Goal: Check status: Check status

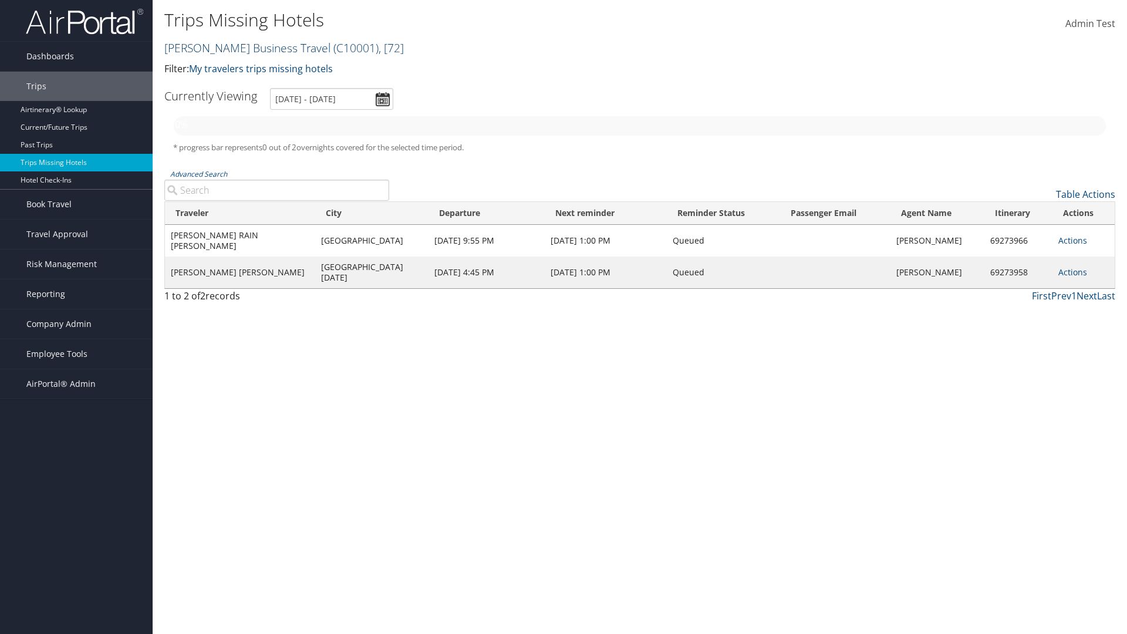
click at [242, 48] on link "Christopherson Business Travel ( C10001 ) , [ 72 ]" at bounding box center [283, 48] width 239 height 16
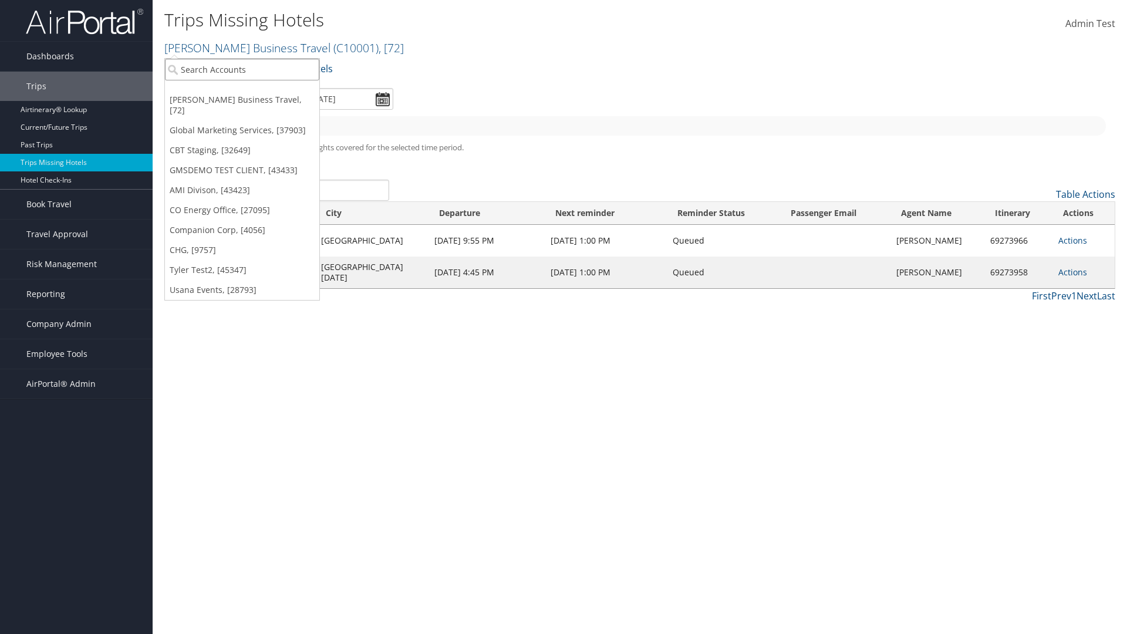
click at [242, 69] on input "search" at bounding box center [242, 70] width 154 height 22
type input "[PERSON_NAME] Business Travel"
click at [258, 102] on div "Account" at bounding box center [258, 101] width 200 height 11
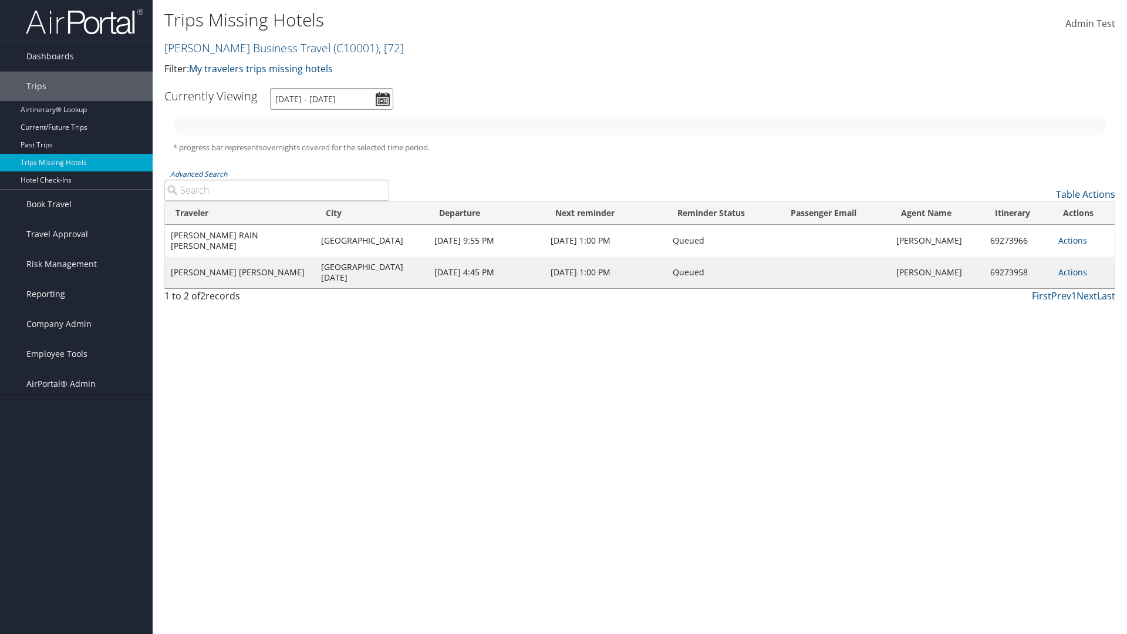
click at [332, 99] on input "[DATE] - [DATE]" at bounding box center [331, 99] width 123 height 22
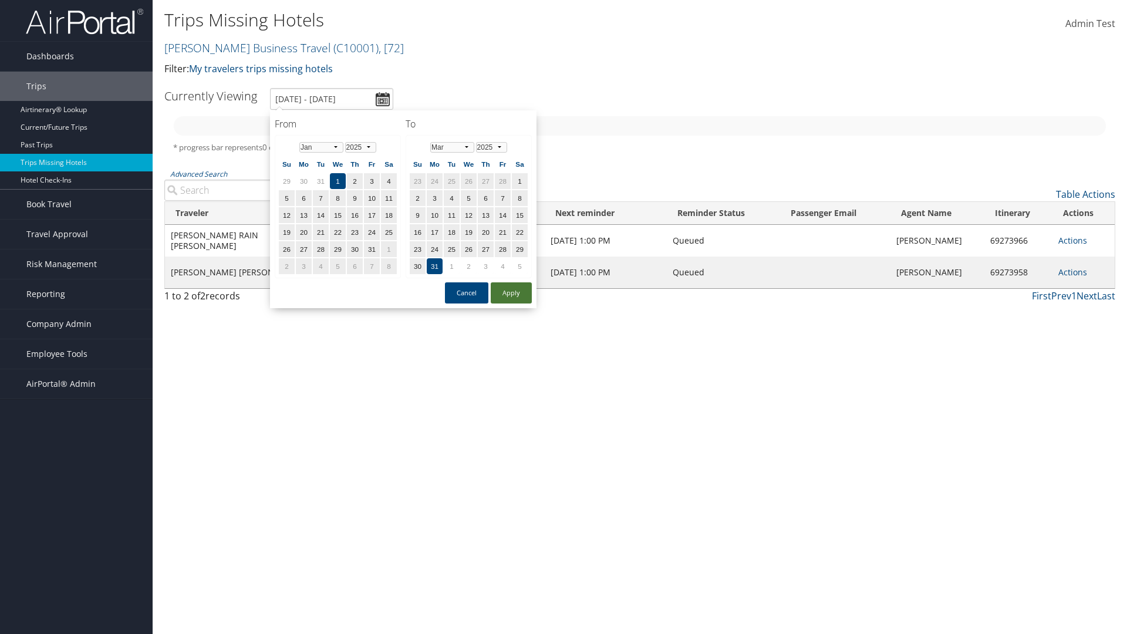
click at [511, 293] on button "Apply" at bounding box center [511, 292] width 41 height 21
type input "[DATE] - [DATE]"
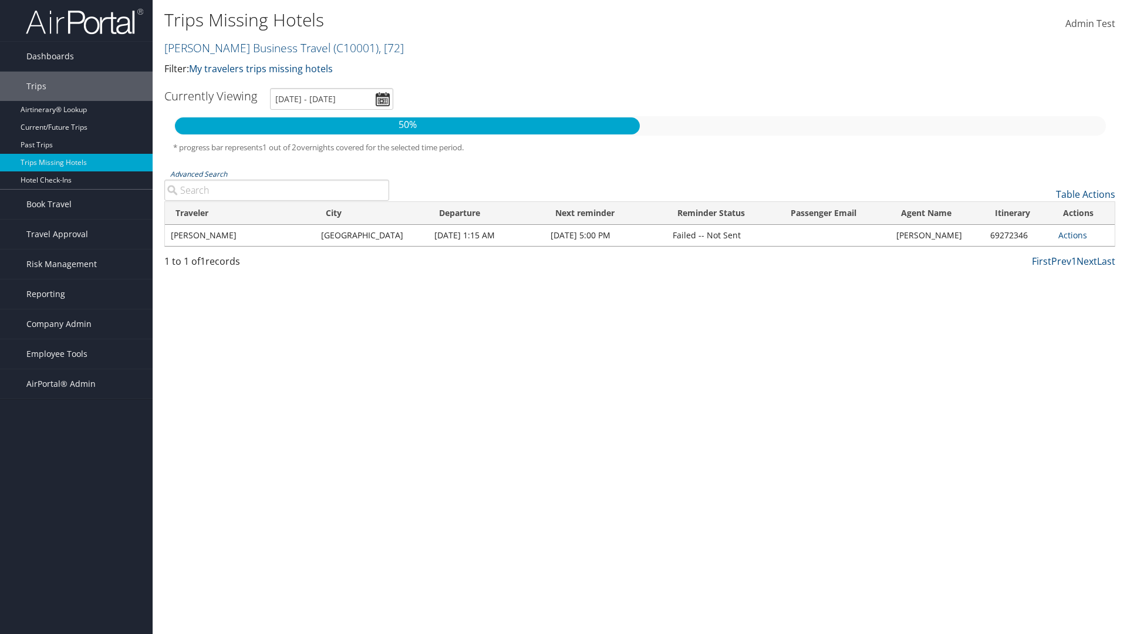
click at [198, 174] on link "Advanced Search" at bounding box center [198, 174] width 57 height 10
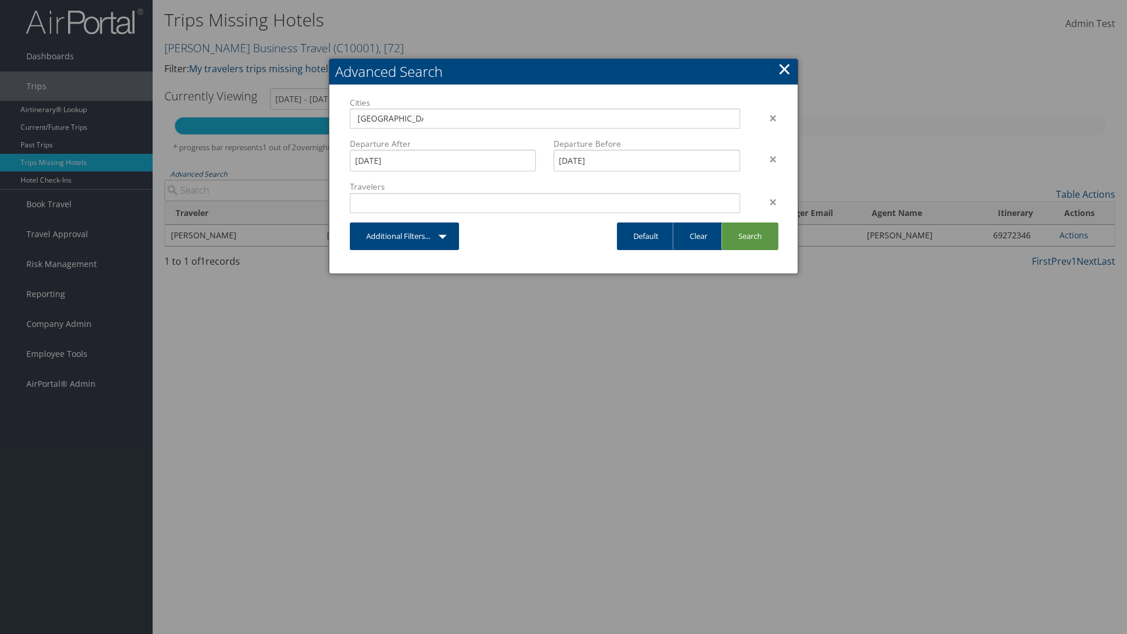
type input "[GEOGRAPHIC_DATA]"
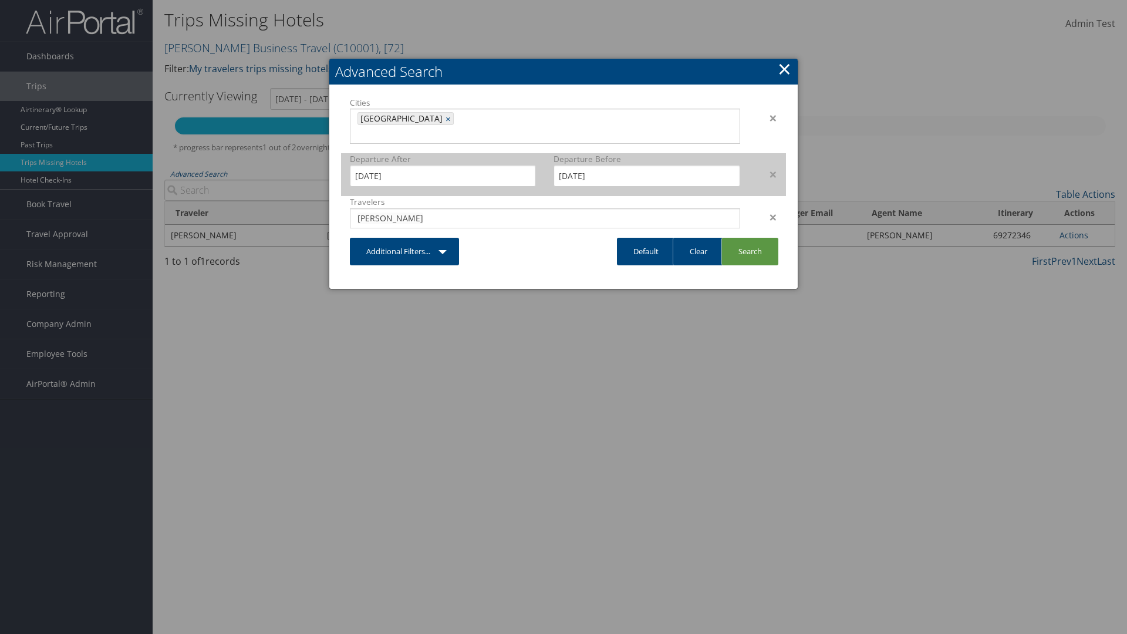
type input "[PERSON_NAME]"
click at [442, 165] on input "[DATE]" at bounding box center [443, 176] width 186 height 22
type input "[PERSON_NAME]"
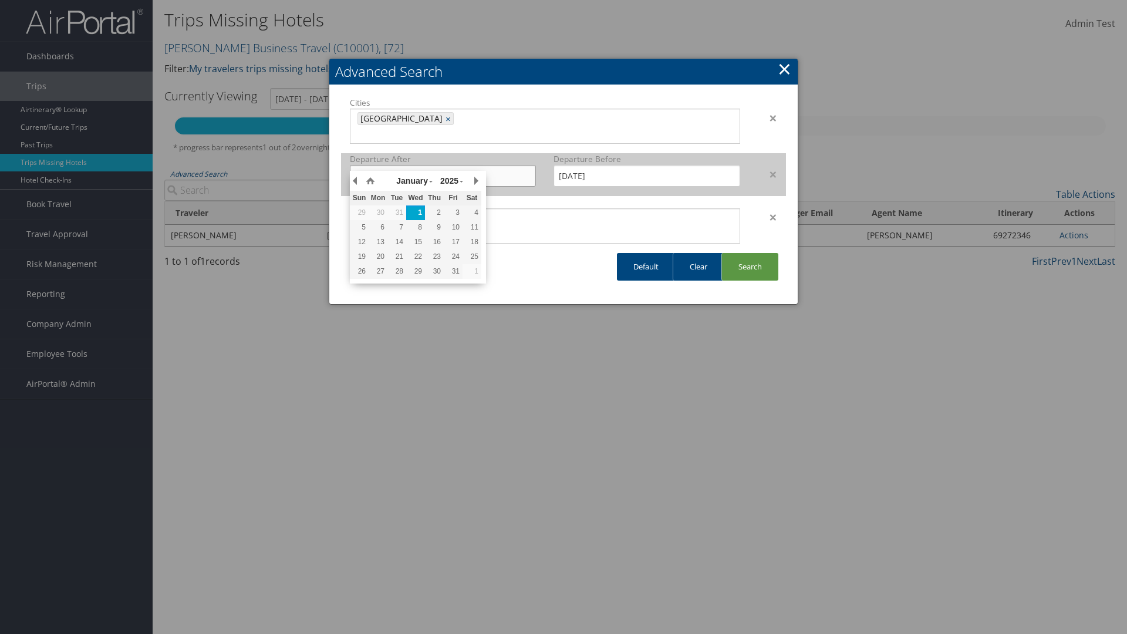
type input "[DATE]"
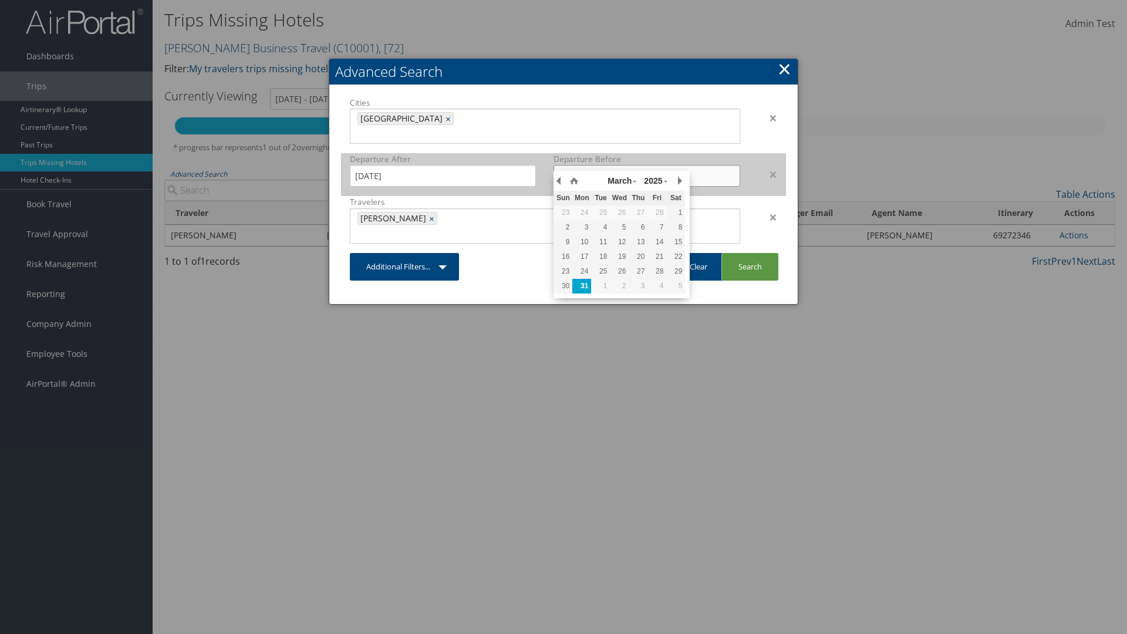
click at [647, 165] on input "[DATE]" at bounding box center [646, 176] width 186 height 22
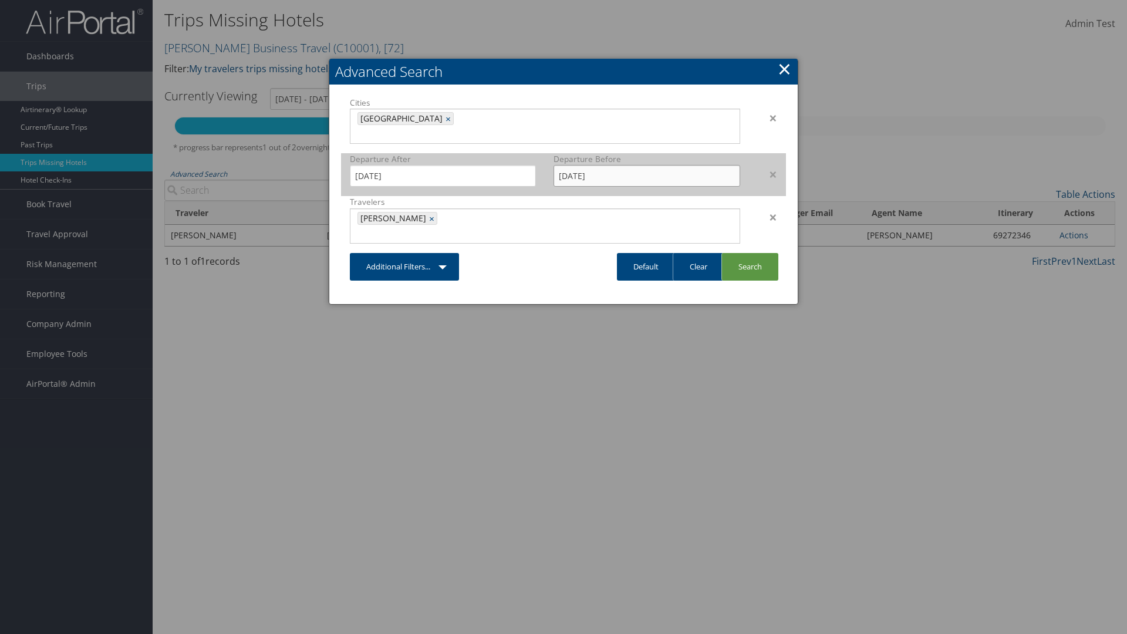
type input "[DATE]"
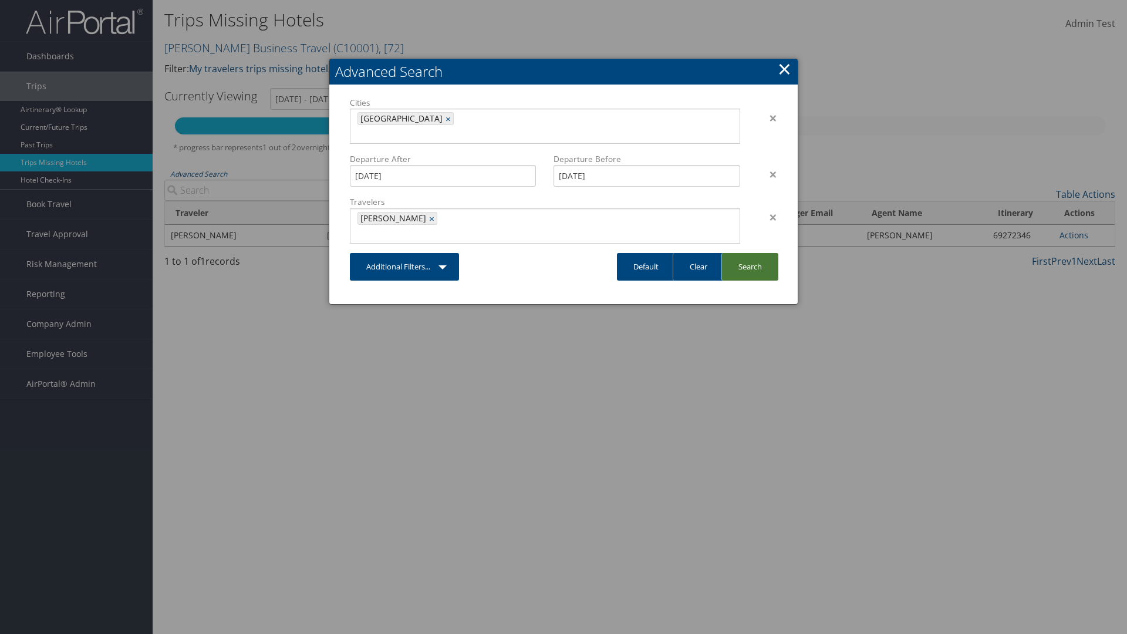
click at [749, 253] on link "Search" at bounding box center [749, 267] width 57 height 28
type input "[DATE] - [DATE]"
